Goal: Task Accomplishment & Management: Use online tool/utility

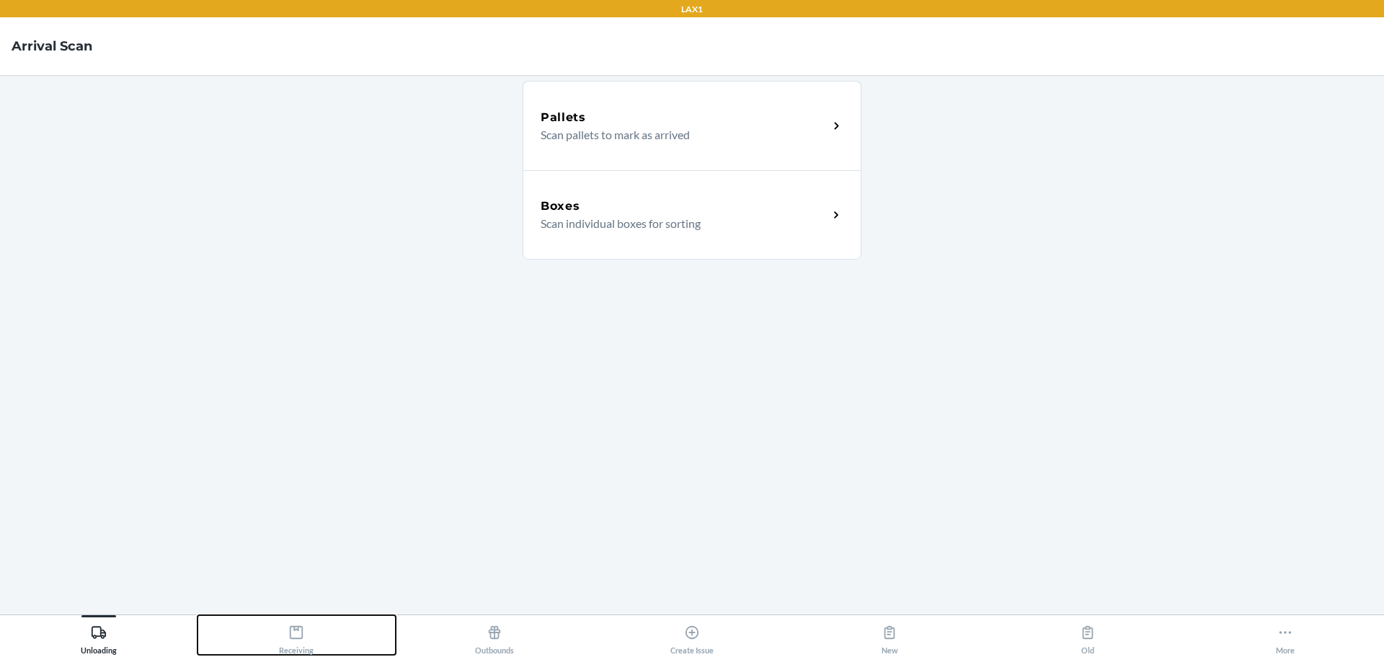
click at [297, 635] on icon at bounding box center [296, 632] width 16 height 16
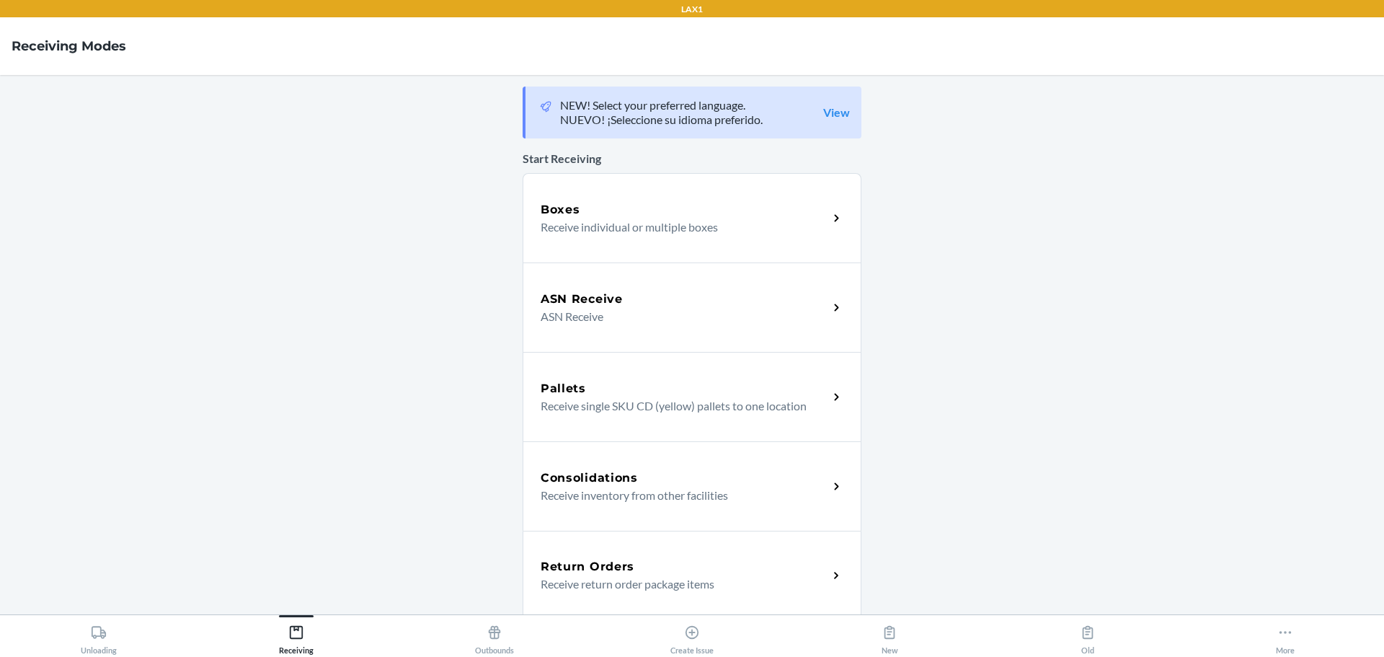
click at [726, 221] on p "Receive individual or multiple boxes" at bounding box center [679, 226] width 276 height 17
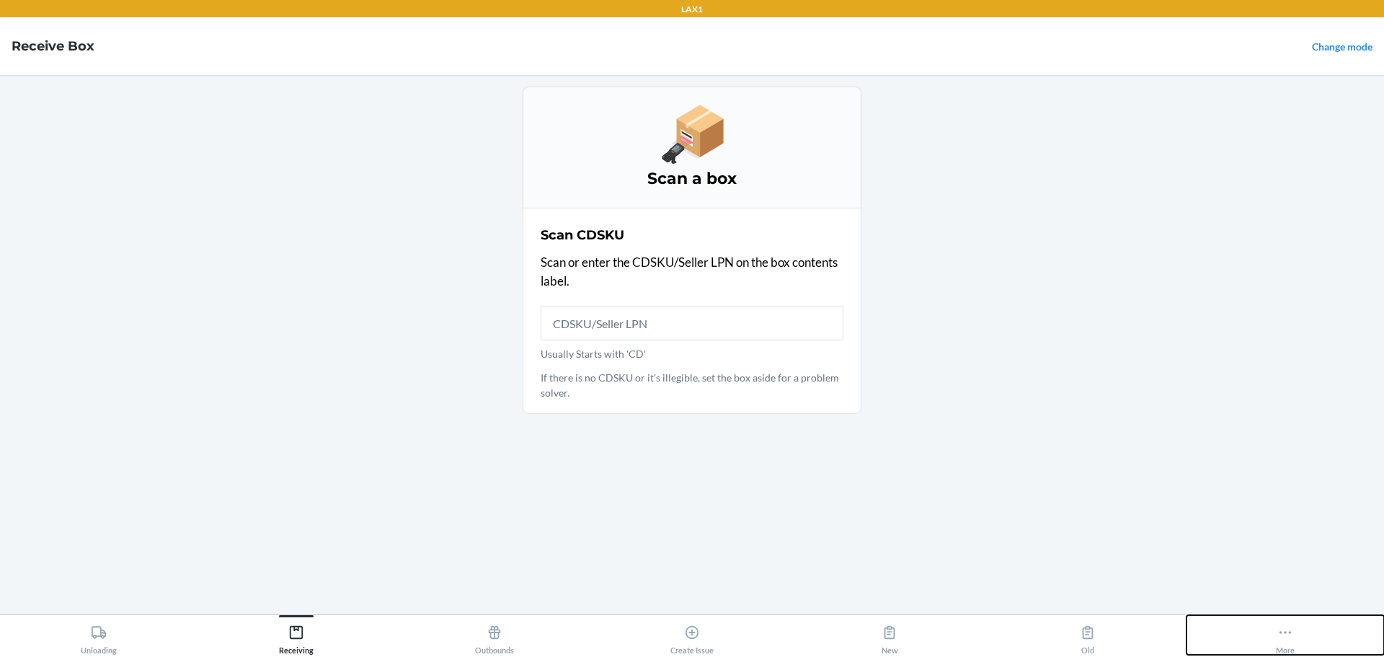
click at [1289, 633] on icon at bounding box center [1286, 632] width 16 height 16
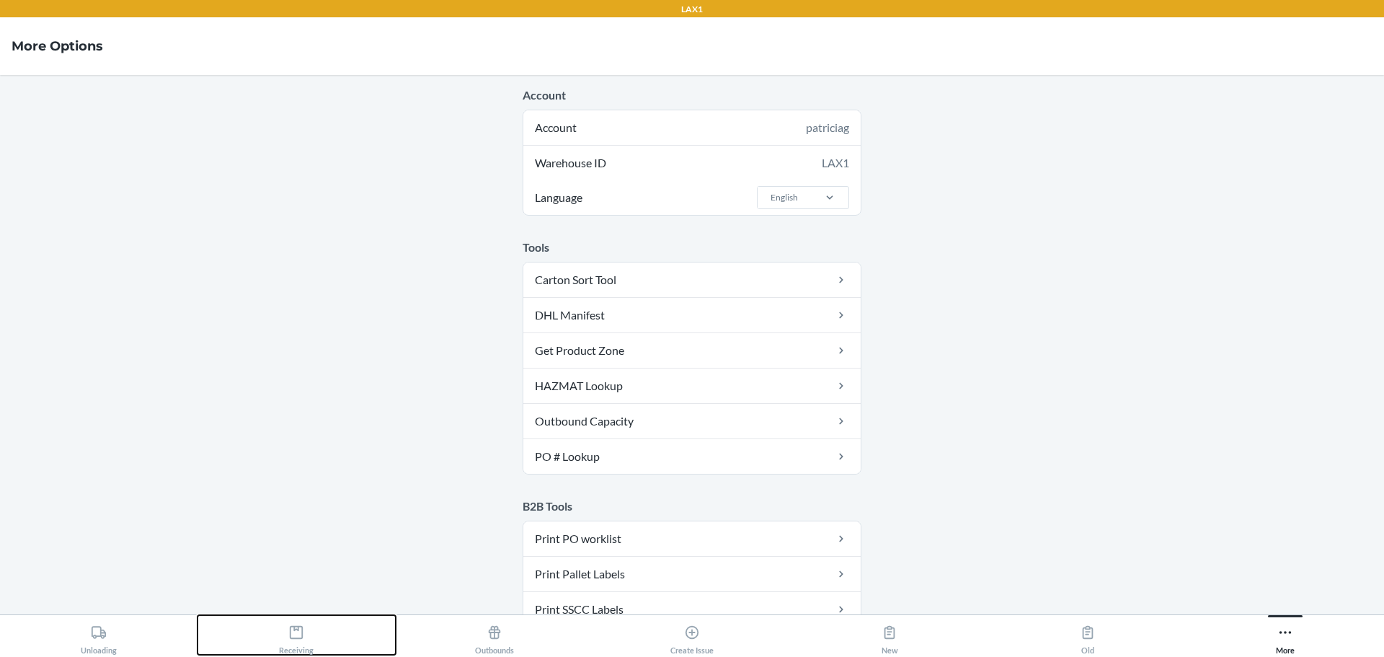
click at [296, 637] on icon at bounding box center [296, 632] width 16 height 16
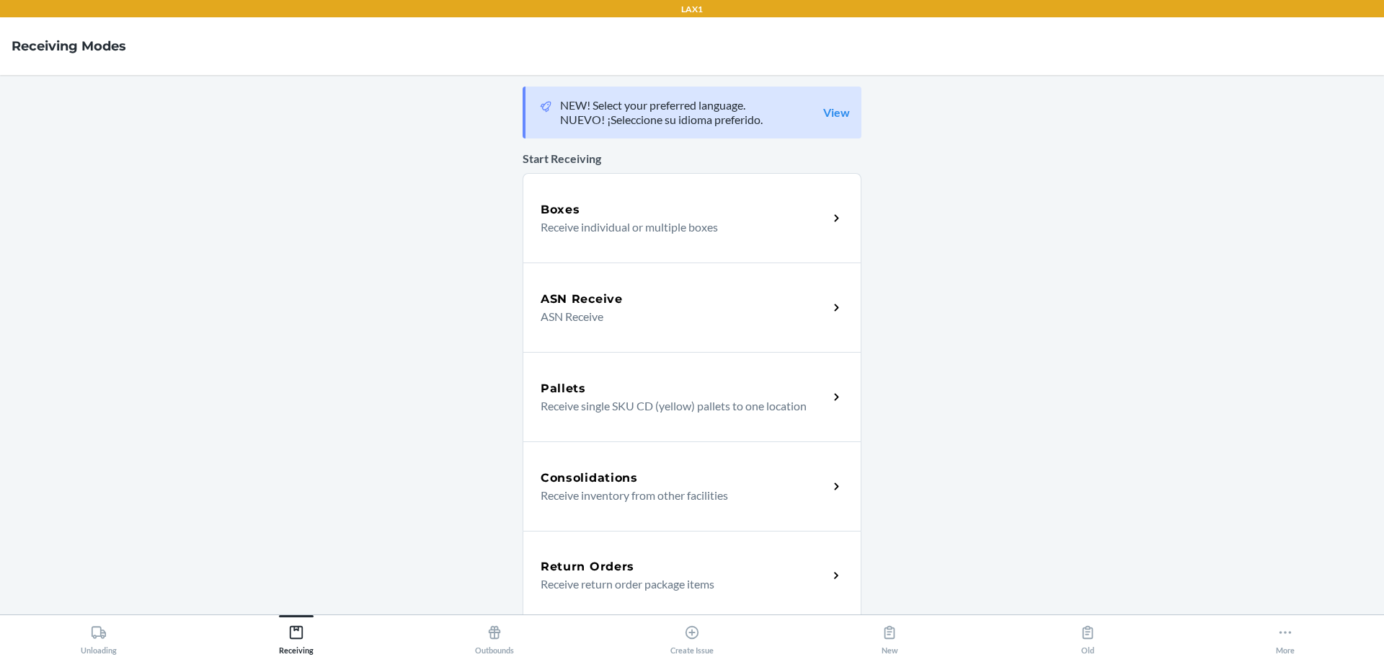
click at [688, 224] on p "Receive individual or multiple boxes" at bounding box center [679, 226] width 276 height 17
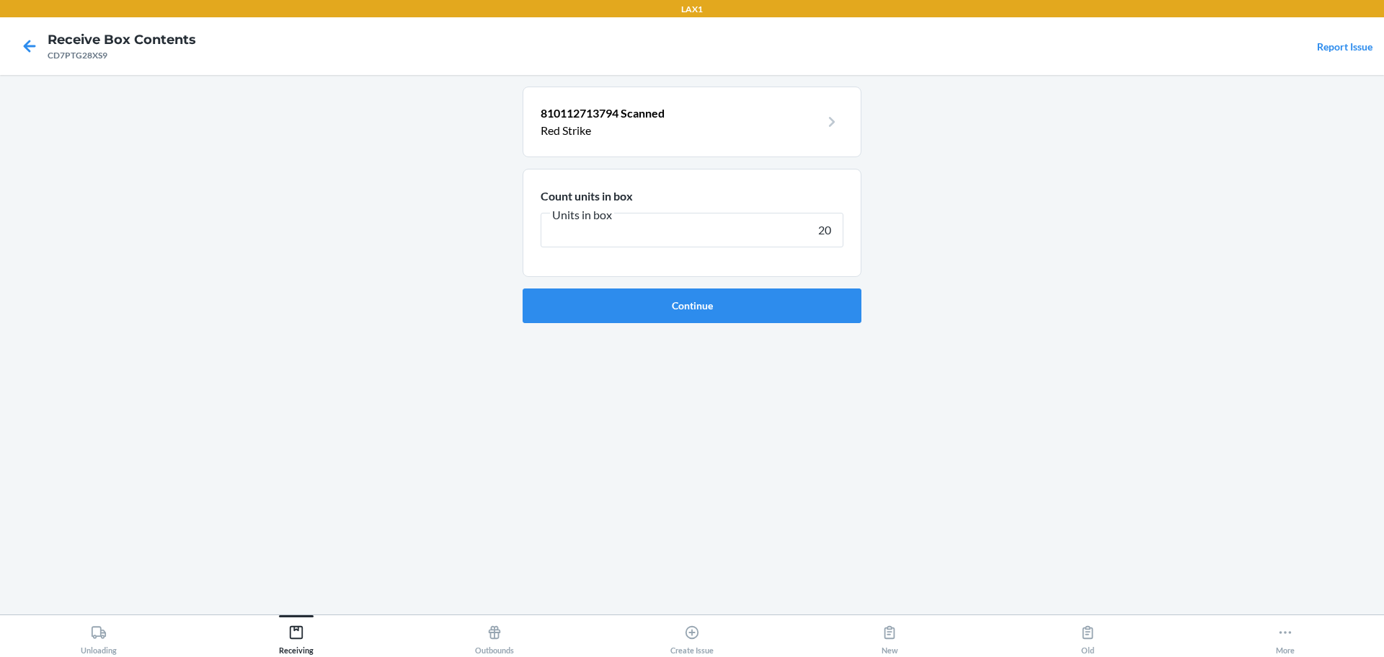
type input "200"
click button "Continue" at bounding box center [692, 305] width 339 height 35
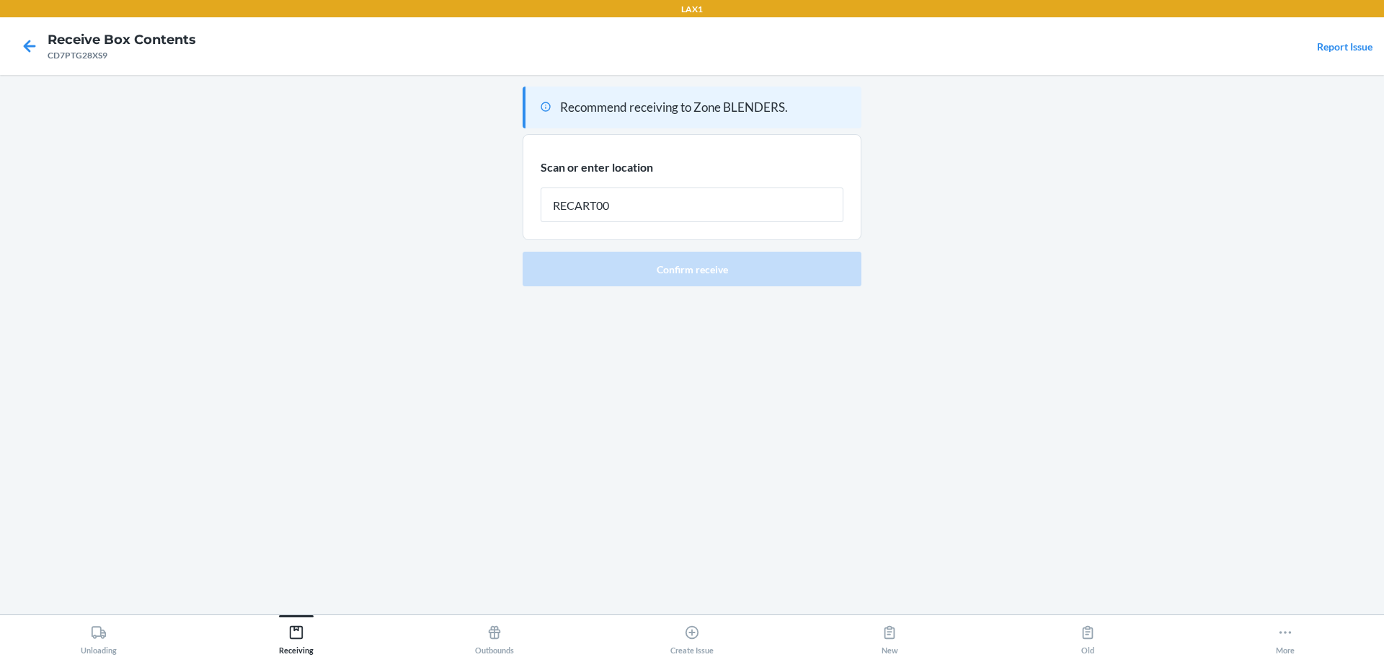
type input "RECART001"
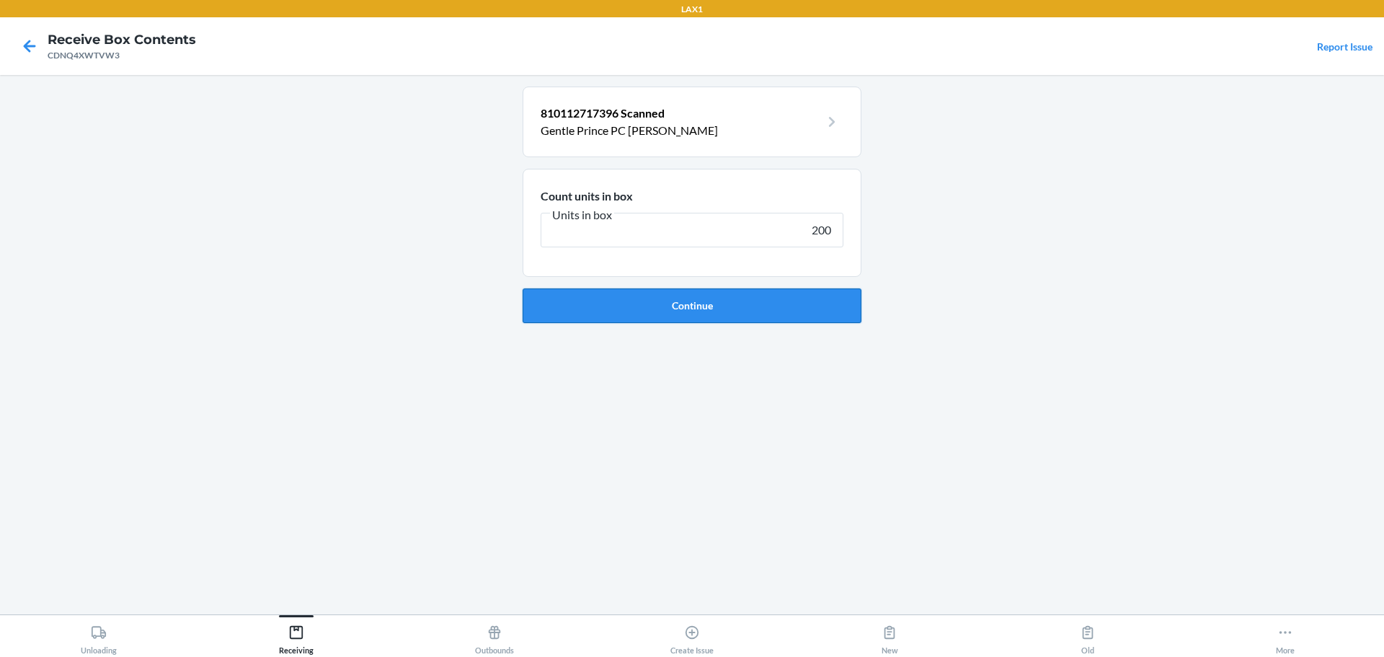
type input "200"
click at [761, 307] on button "Continue" at bounding box center [692, 305] width 339 height 35
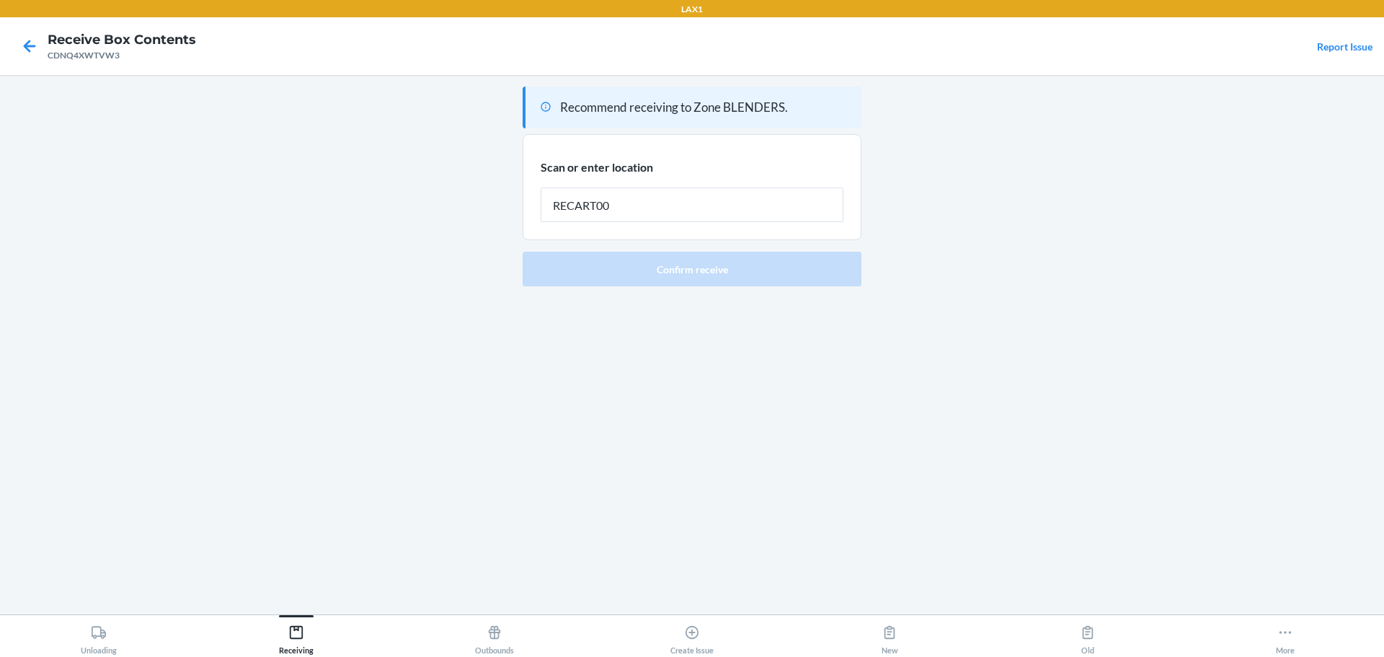
type input "RECART001"
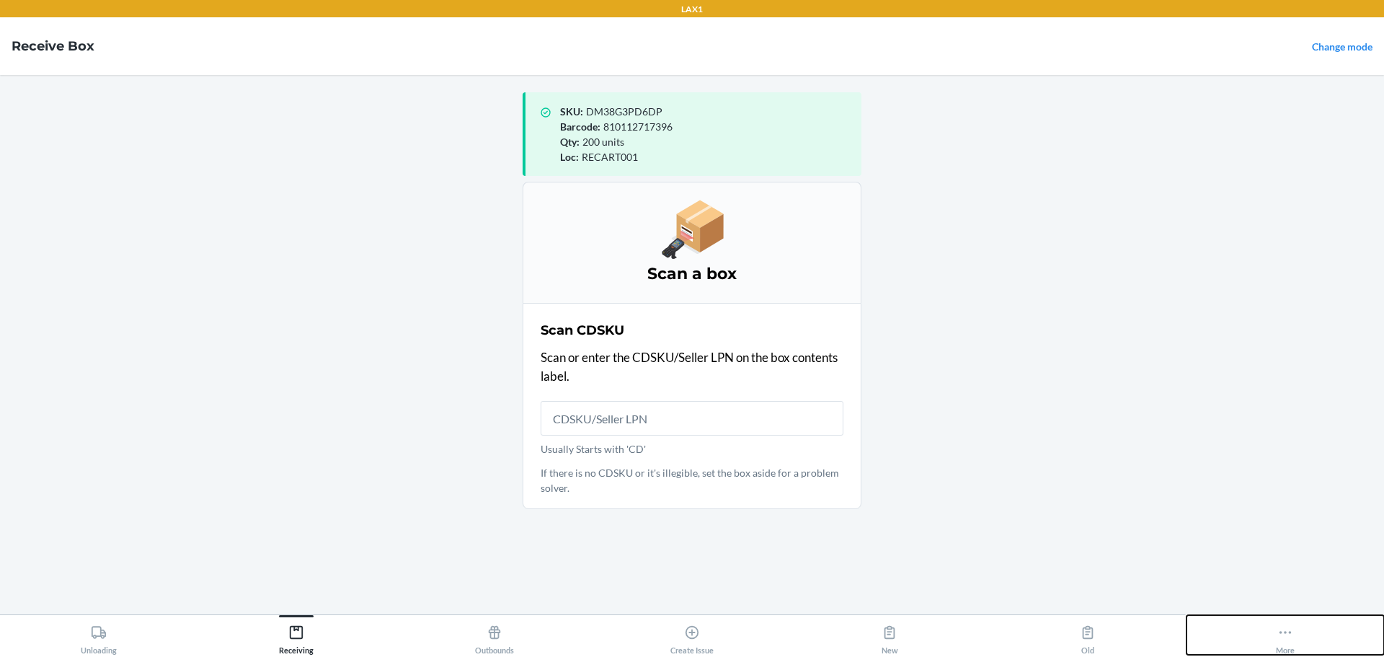
click at [1282, 632] on icon at bounding box center [1286, 632] width 12 height 3
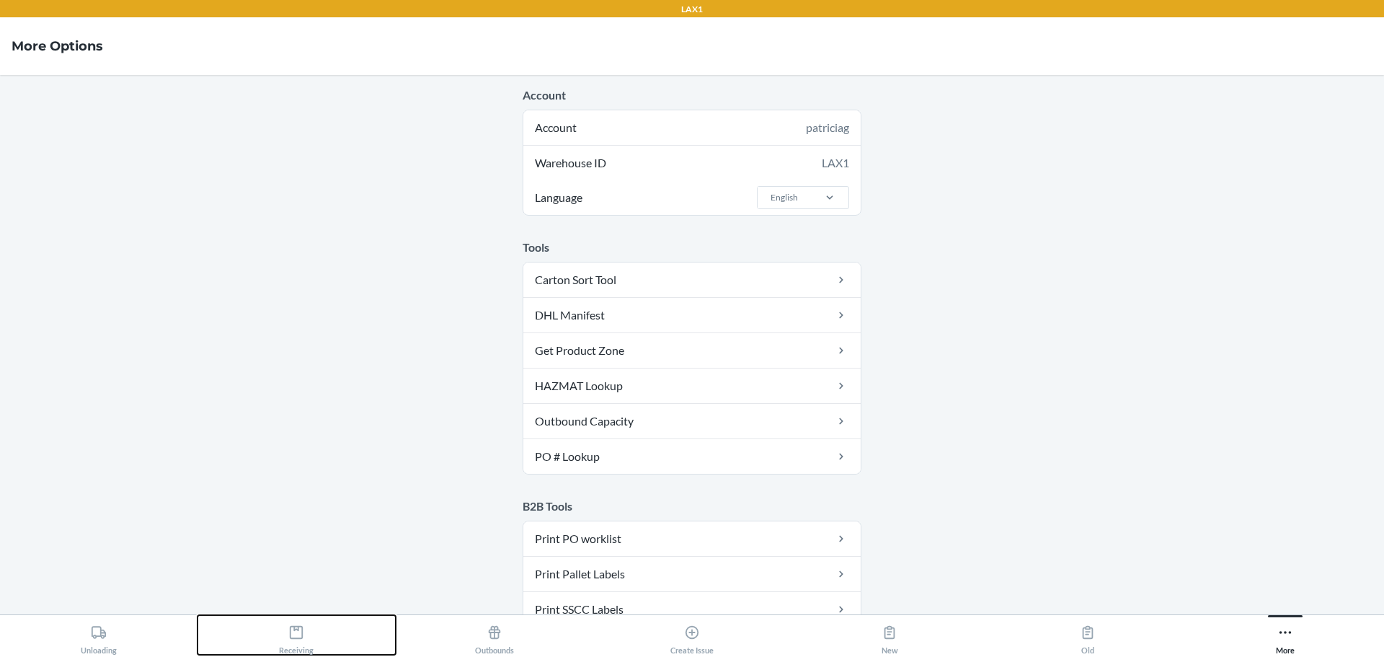
click at [298, 633] on icon at bounding box center [296, 632] width 16 height 16
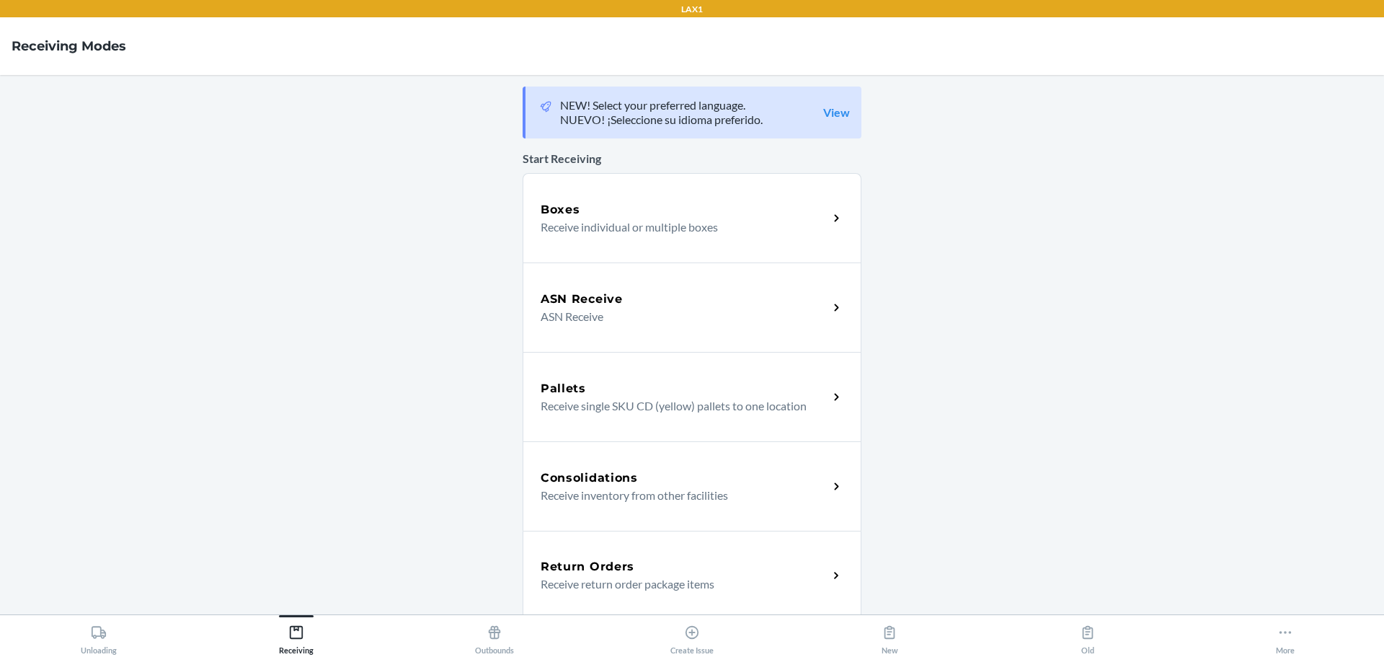
click at [645, 216] on div "Boxes" at bounding box center [685, 209] width 288 height 17
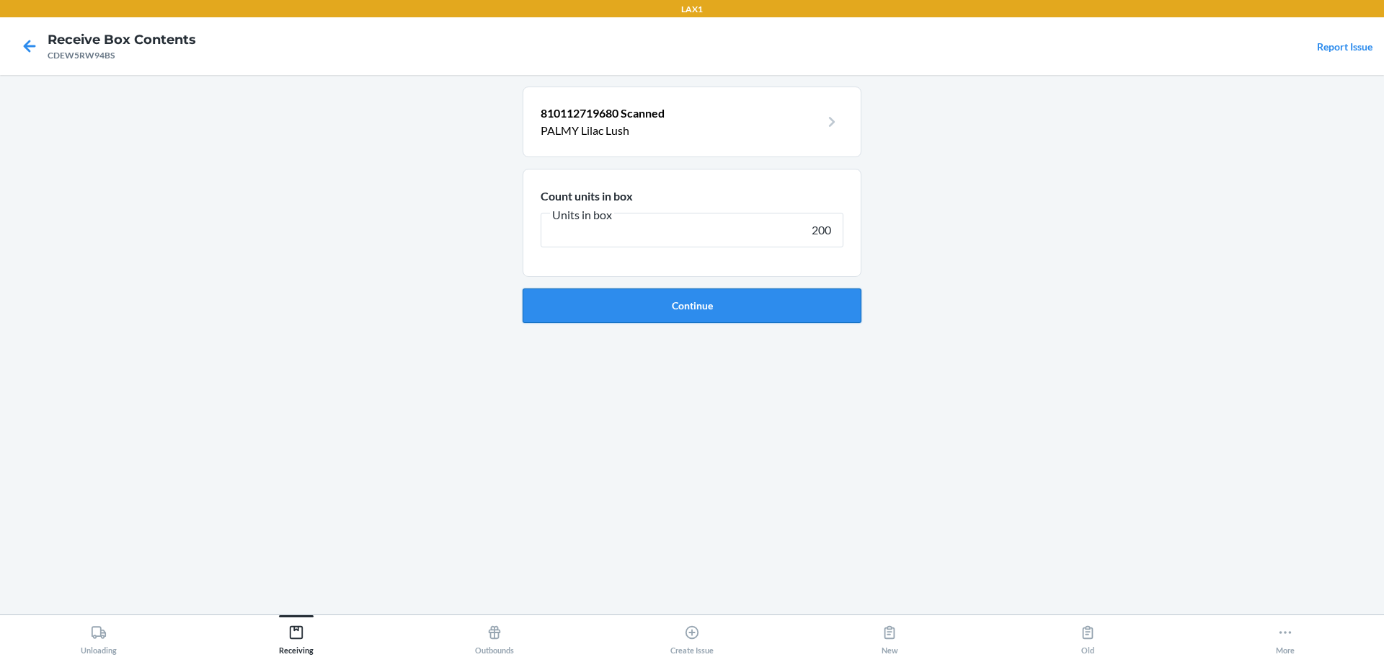
type input "200"
click at [739, 314] on button "Continue" at bounding box center [692, 305] width 339 height 35
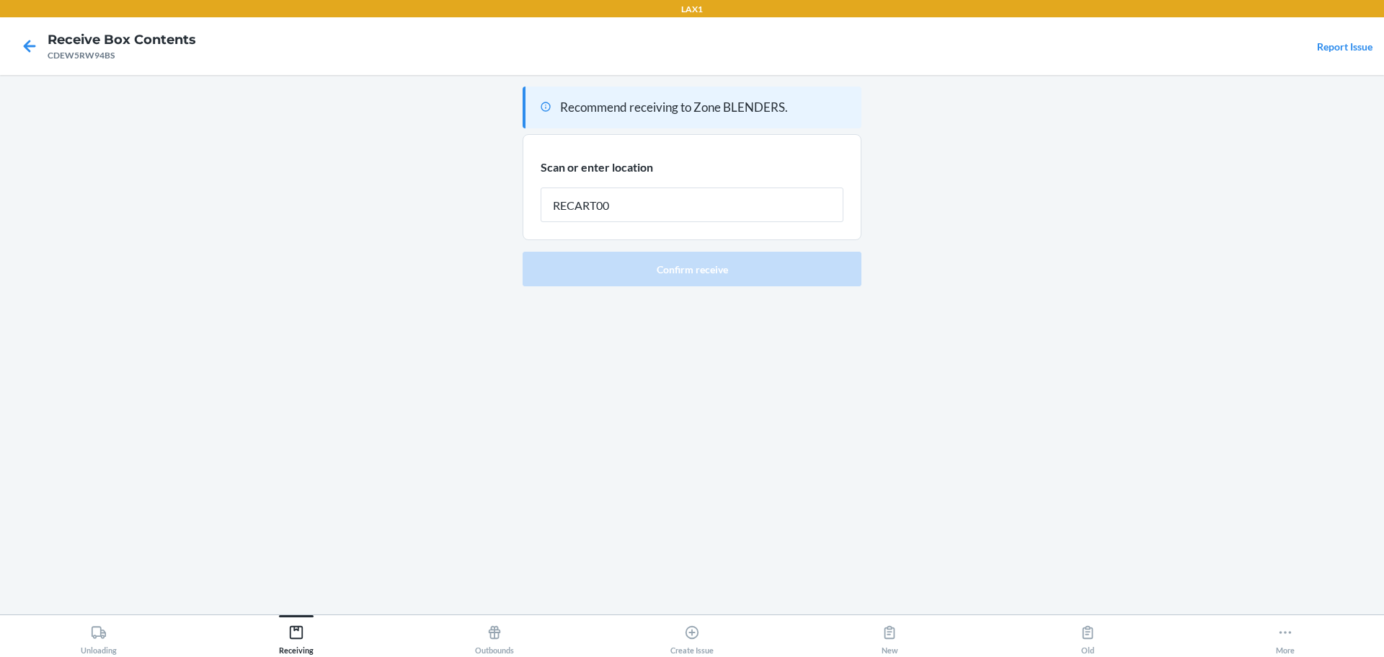
type input "RECART001"
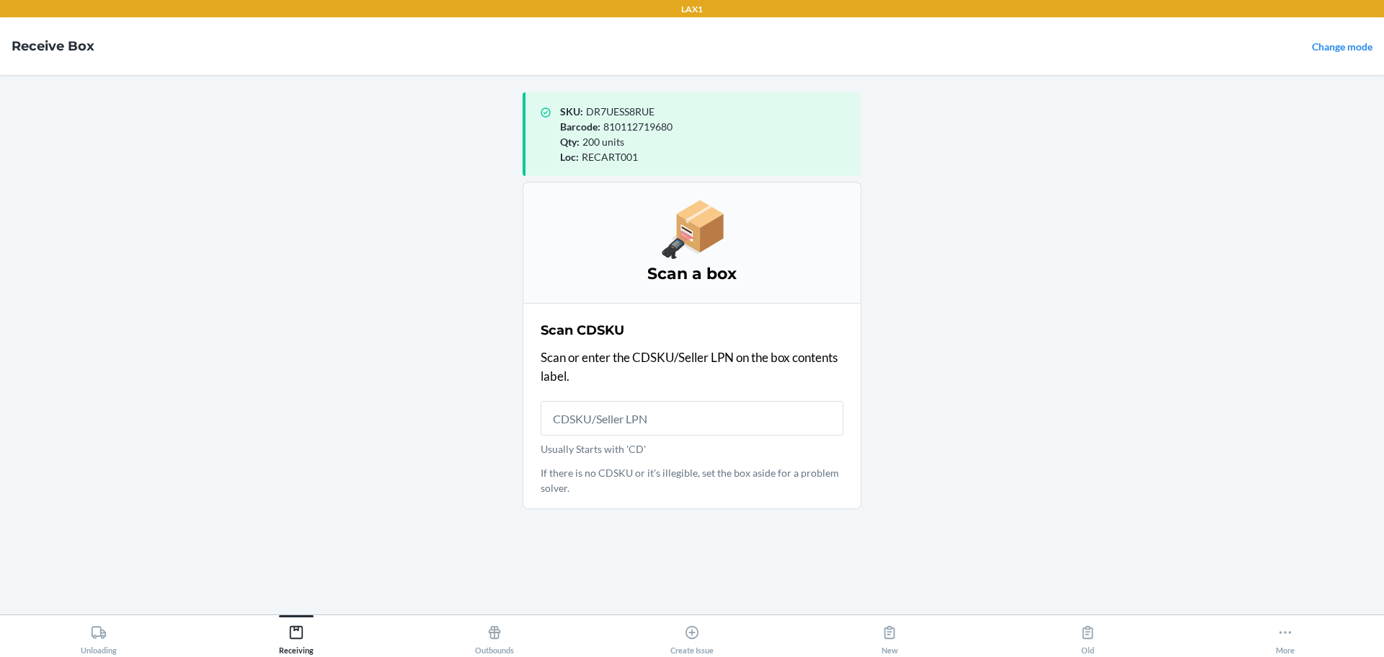
click at [1121, 315] on main "SKU : DR7UESS8RUE Barcode : 810112719680 Qty : 200 units Loc : RECART001 Scan a…" at bounding box center [692, 344] width 1384 height 539
click at [1070, 430] on main "SKU : DR7UESS8RUE Barcode : 810112719680 Qty : 200 units Loc : RECART001 Scan a…" at bounding box center [692, 344] width 1384 height 539
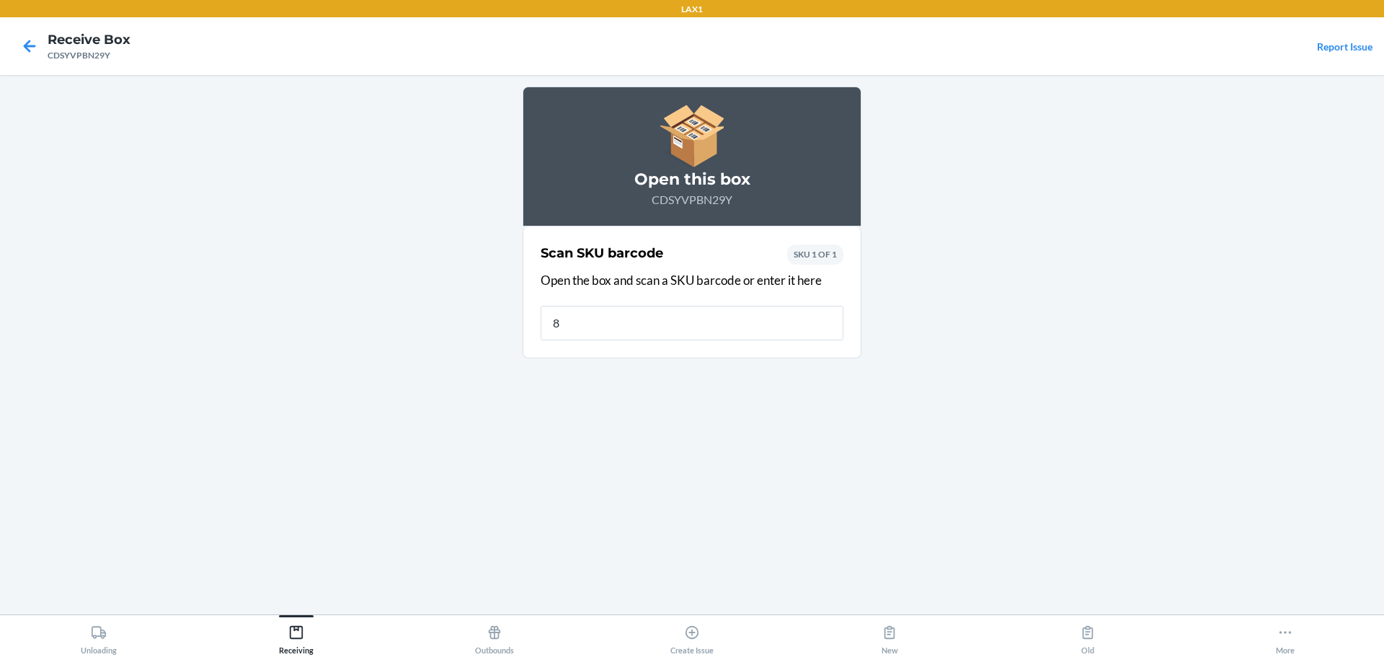
type input "81"
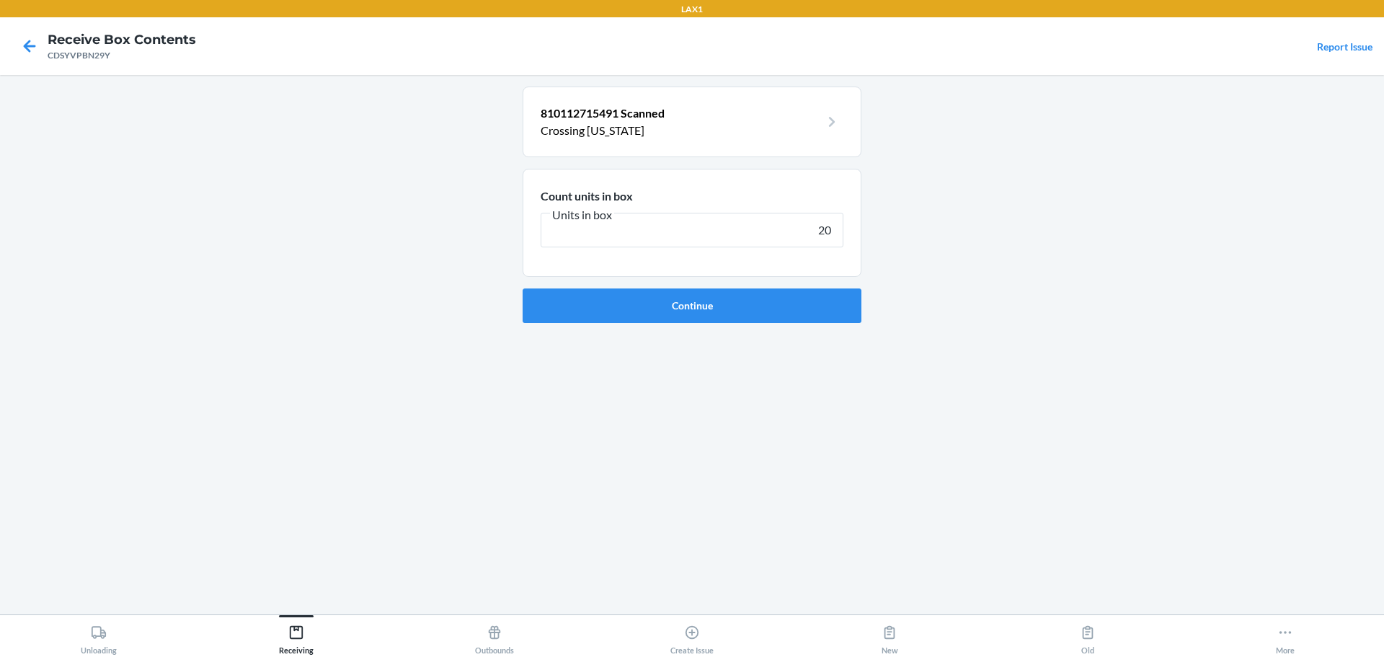
type input "200"
click button "Continue" at bounding box center [692, 305] width 339 height 35
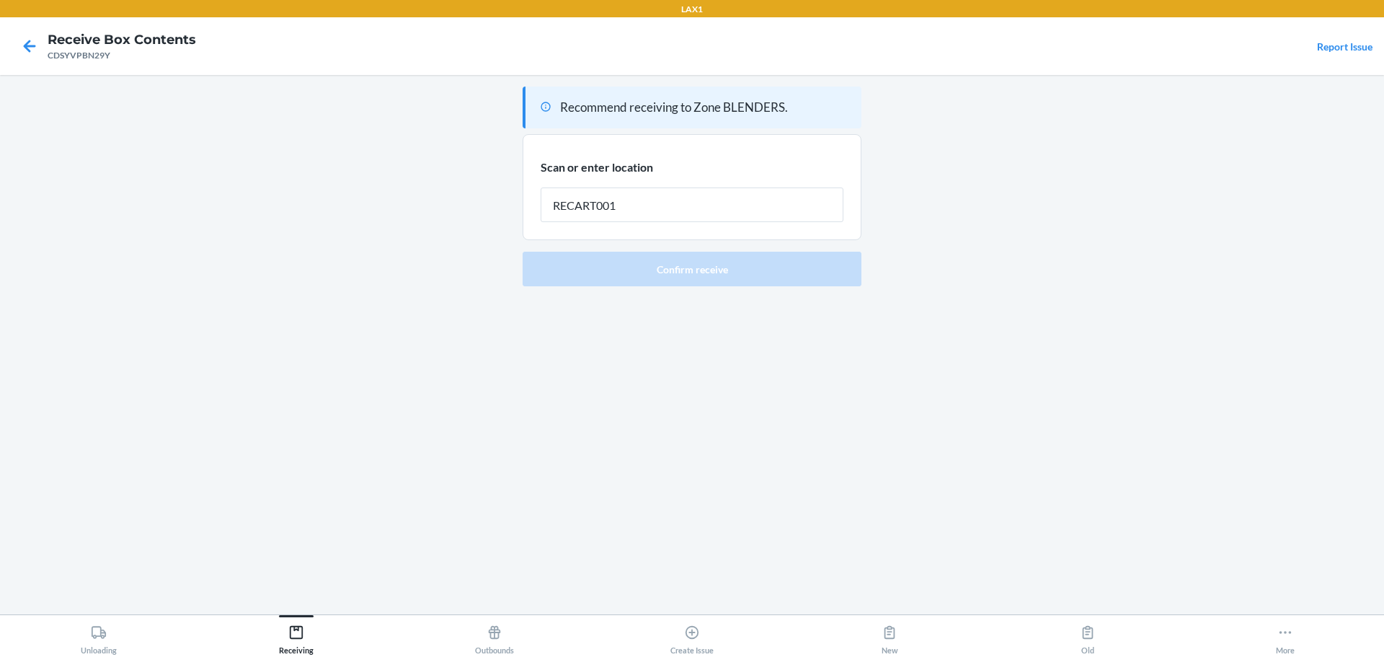
type input "RECART001"
